Goal: Obtain resource: Download file/media

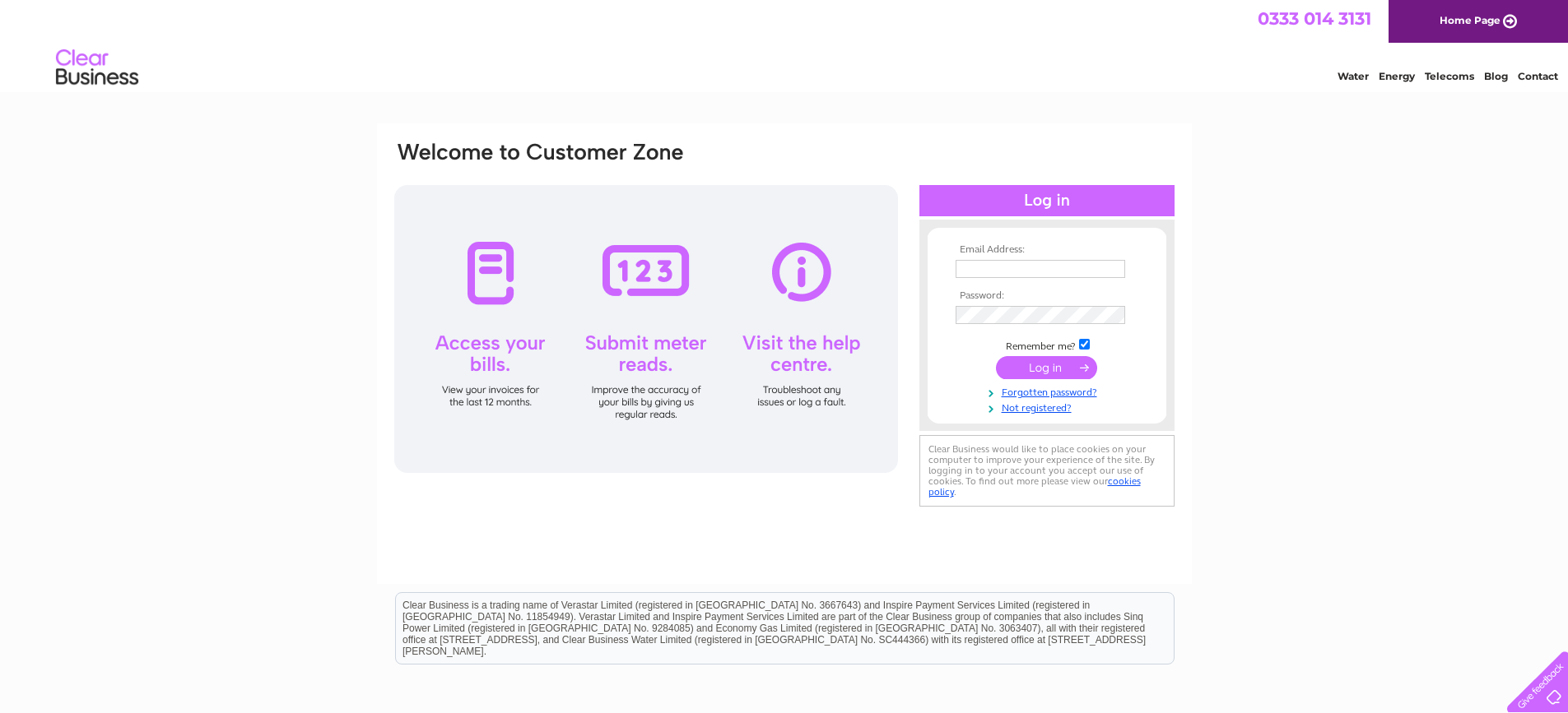
type input "pumphousefarm@talktalk.net"
click at [1047, 367] on input "submit" at bounding box center [1046, 367] width 101 height 23
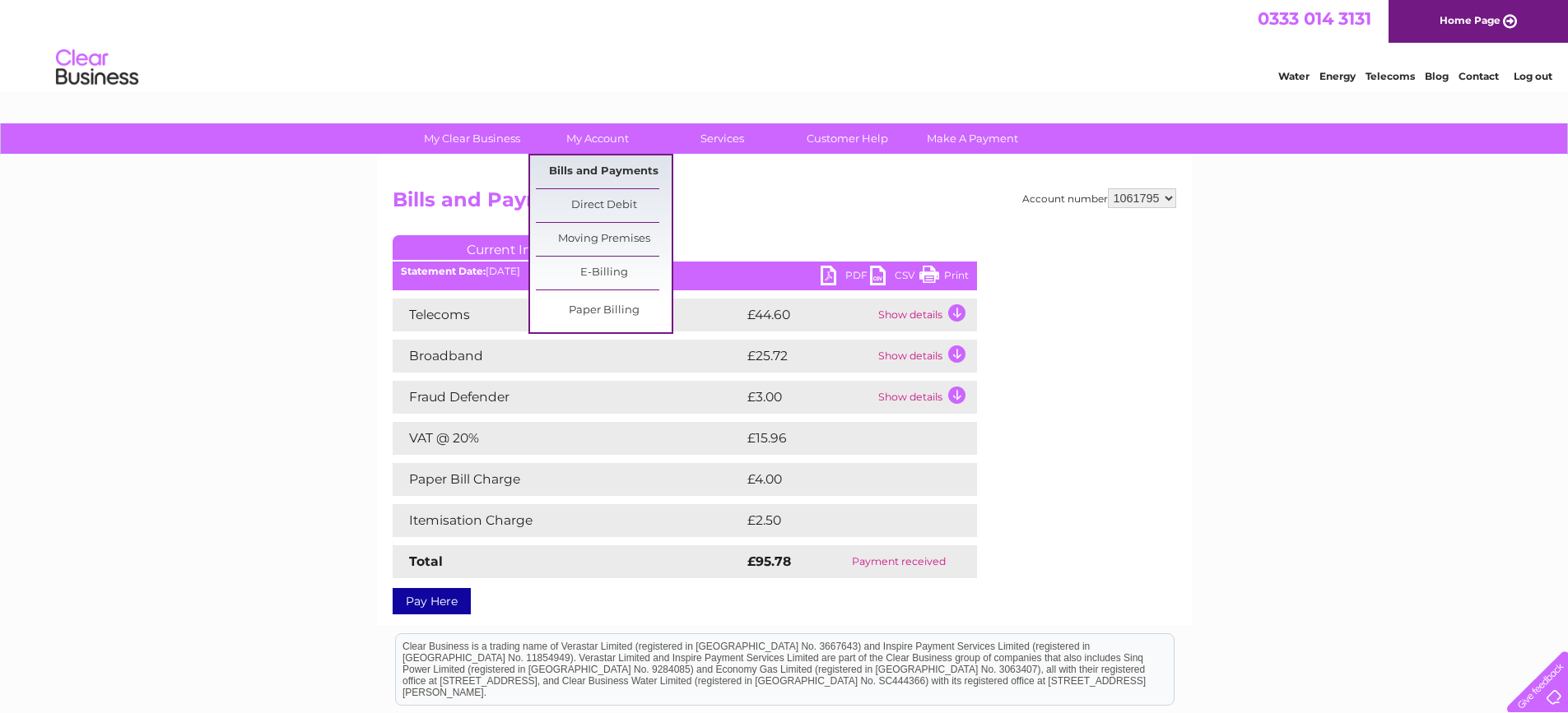
click at [583, 165] on link "Bills and Payments" at bounding box center [604, 171] width 136 height 33
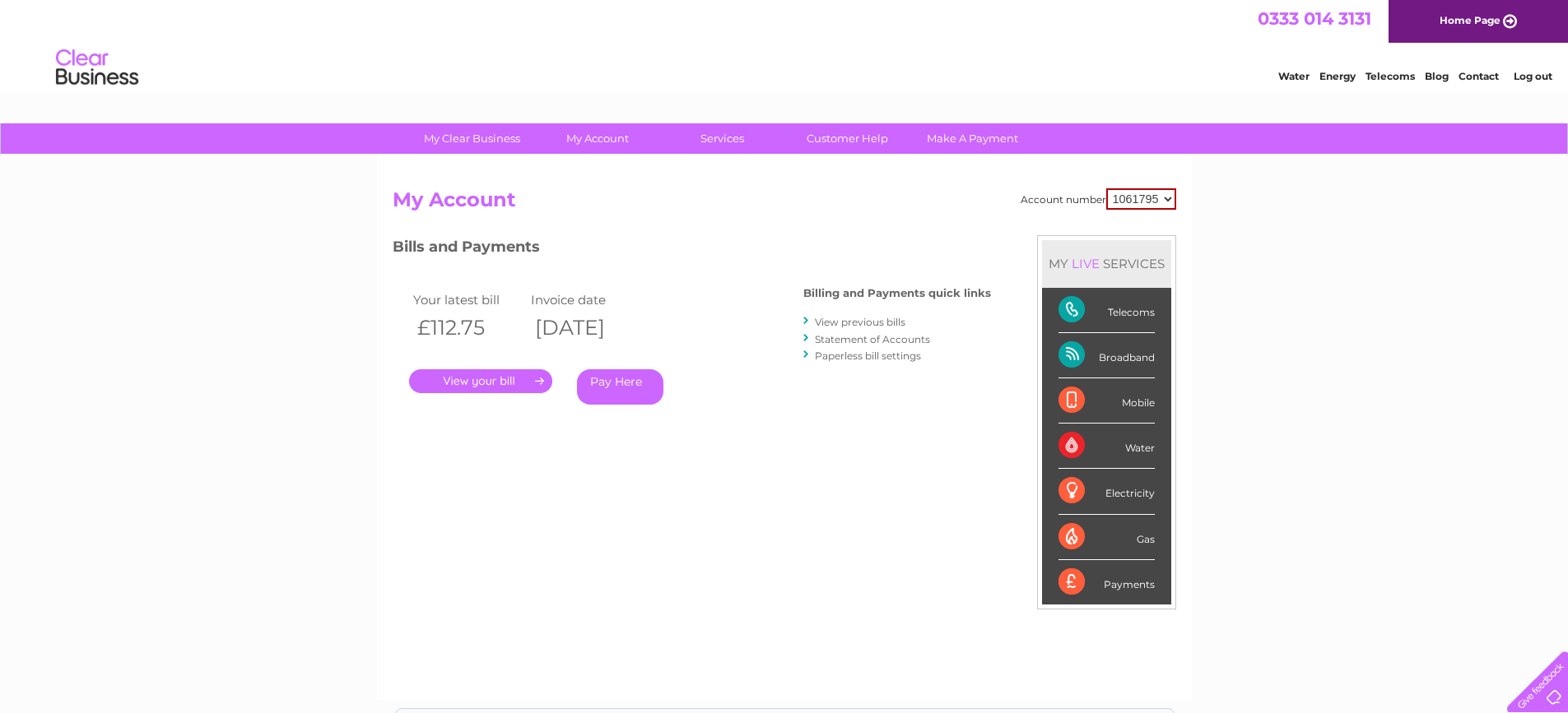
click at [831, 321] on link "View previous bills" at bounding box center [860, 321] width 90 height 12
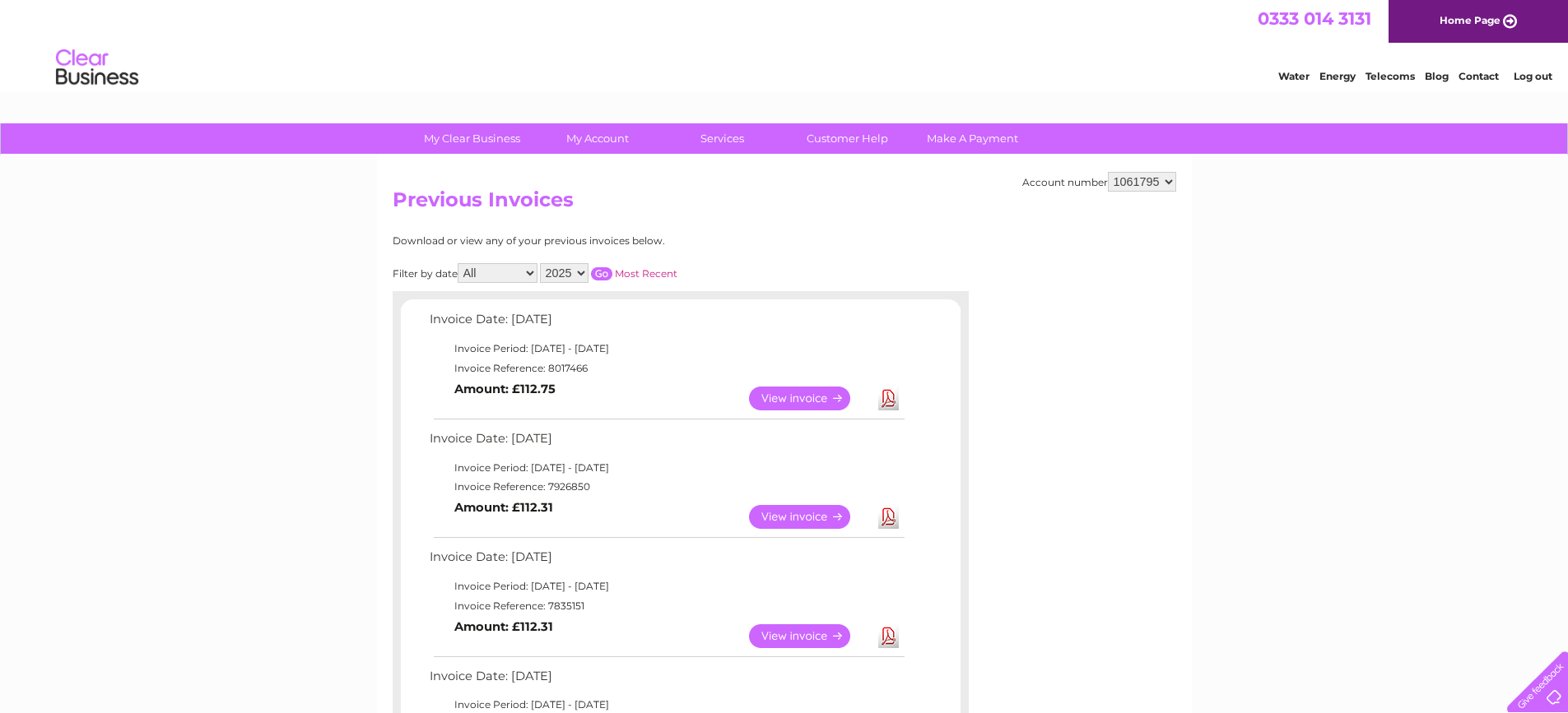
click at [893, 397] on link "Download" at bounding box center [889, 397] width 21 height 24
click at [887, 518] on link "Download" at bounding box center [889, 516] width 21 height 24
click at [825, 392] on link "View" at bounding box center [809, 397] width 121 height 24
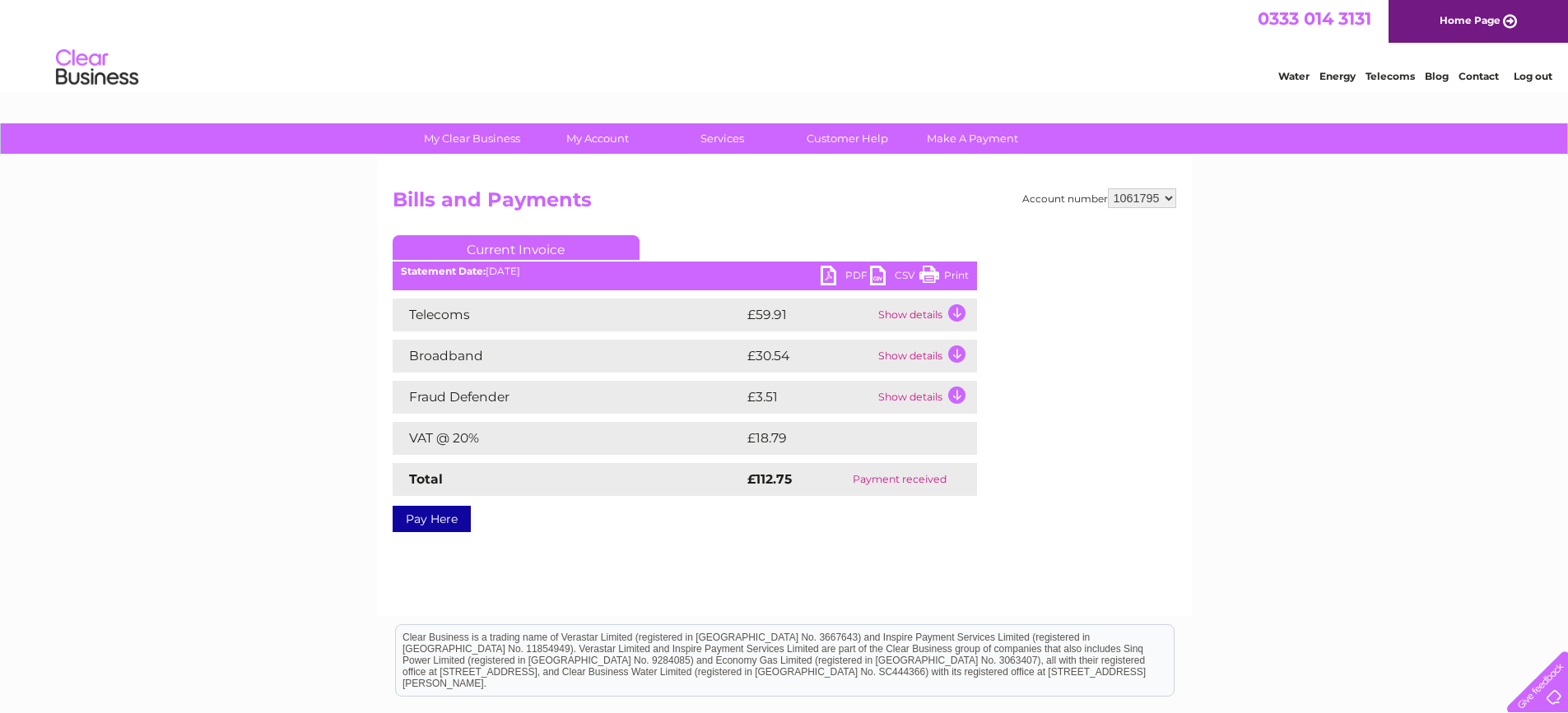
click at [841, 271] on link "PDF" at bounding box center [845, 277] width 49 height 24
